Goal: Information Seeking & Learning: Find specific fact

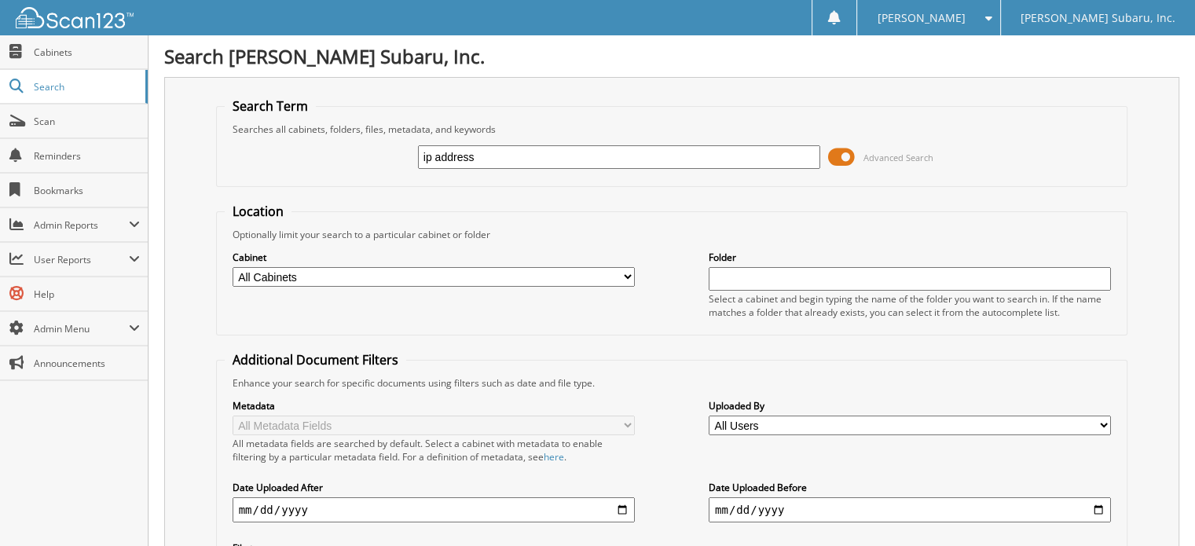
type input "ip address"
drag, startPoint x: 478, startPoint y: 149, endPoint x: 365, endPoint y: 147, distance: 113.2
click at [365, 147] on div "ip address Advanced Search" at bounding box center [672, 157] width 895 height 42
click at [847, 147] on span at bounding box center [841, 157] width 27 height 24
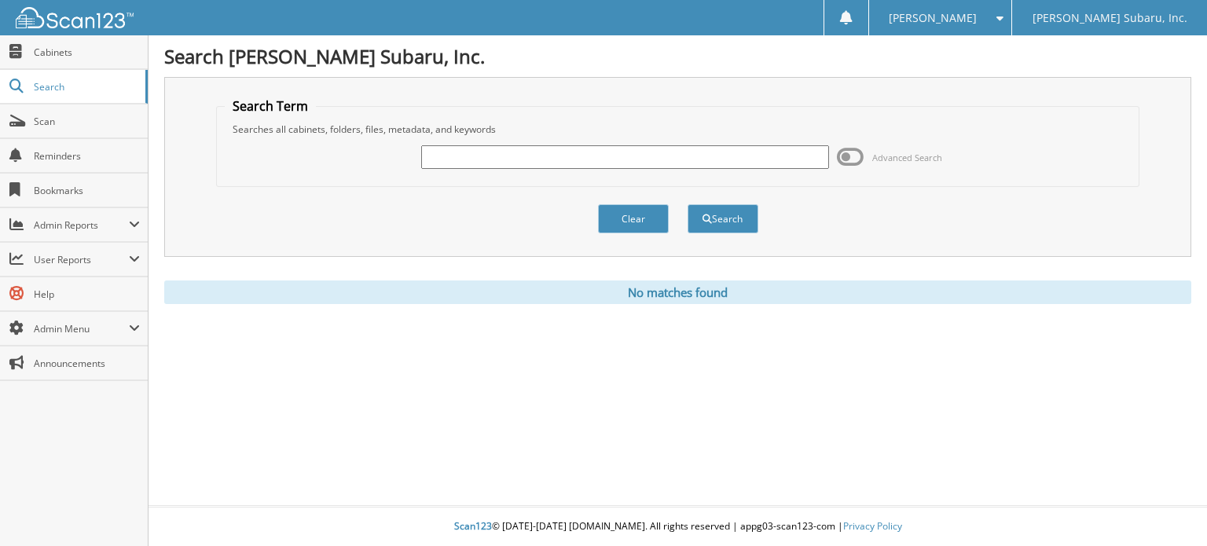
click at [663, 161] on input "text" at bounding box center [625, 157] width 408 height 24
type input "computer"
click at [688, 204] on button "Search" at bounding box center [723, 218] width 71 height 29
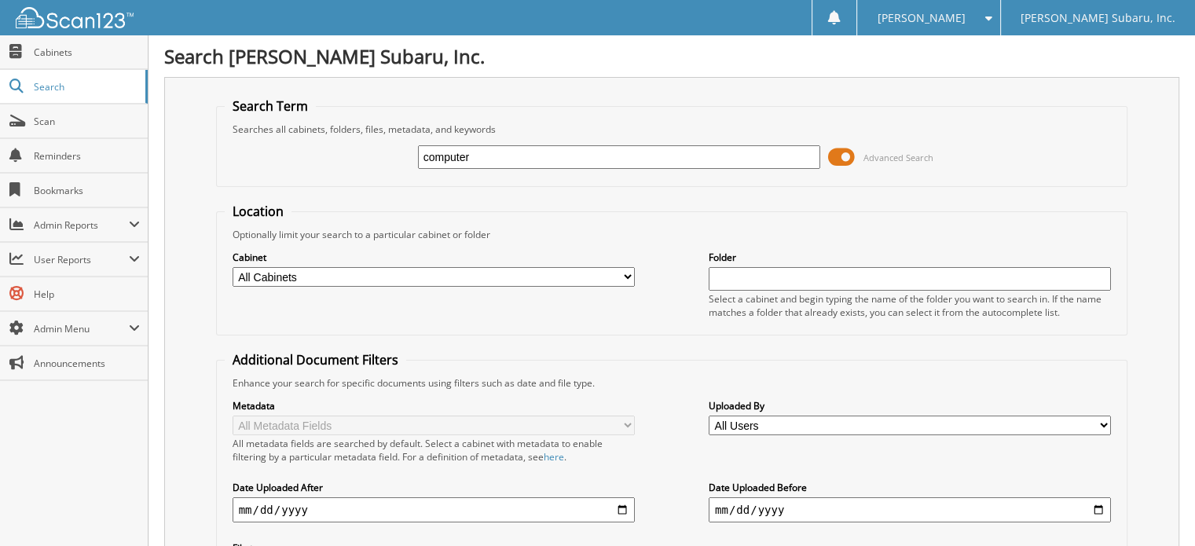
click at [842, 153] on span at bounding box center [841, 157] width 27 height 24
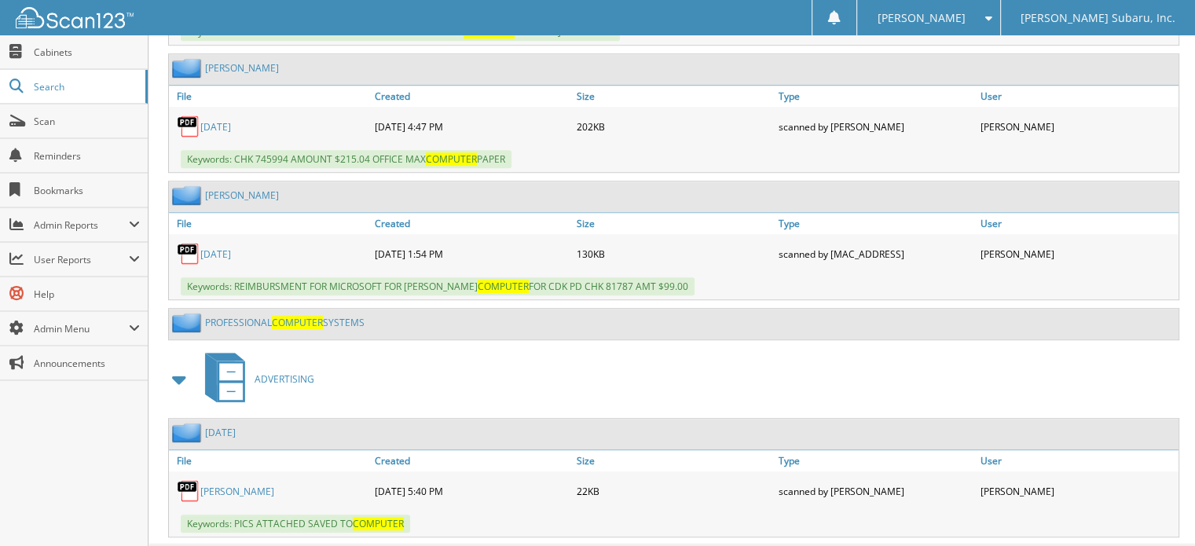
scroll to position [1054, 0]
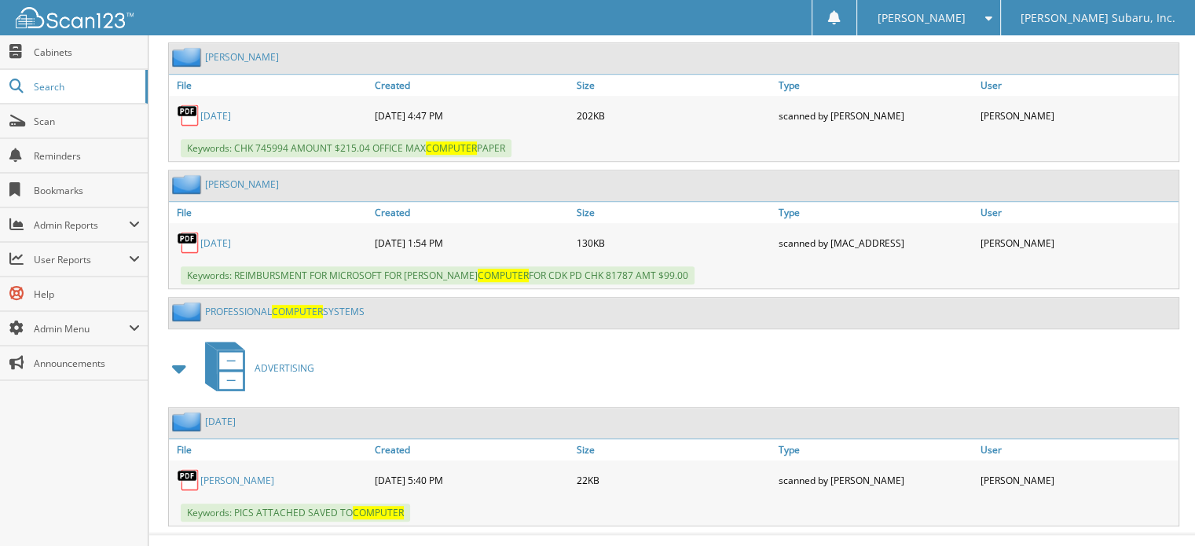
click at [342, 305] on link "PROFESSIONAL COMPUTER SYSTEMS" at bounding box center [285, 311] width 160 height 13
